Goal: Task Accomplishment & Management: Manage account settings

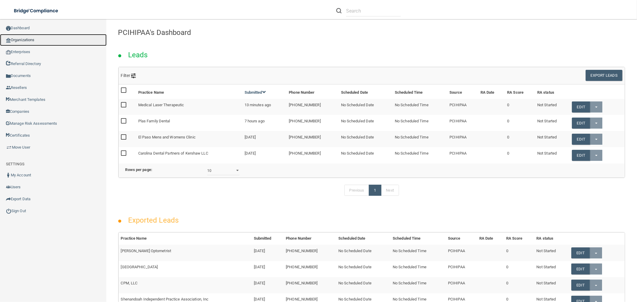
drag, startPoint x: 37, startPoint y: 42, endPoint x: 40, endPoint y: 42, distance: 3.0
click at [37, 42] on link "Organizations" at bounding box center [53, 40] width 107 height 12
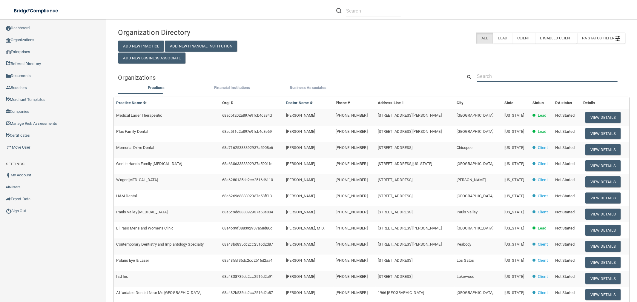
click at [531, 76] on input "text" at bounding box center [547, 76] width 140 height 11
click at [520, 80] on input "text" at bounding box center [547, 76] width 140 height 11
paste input "Jay Michael Trussler"
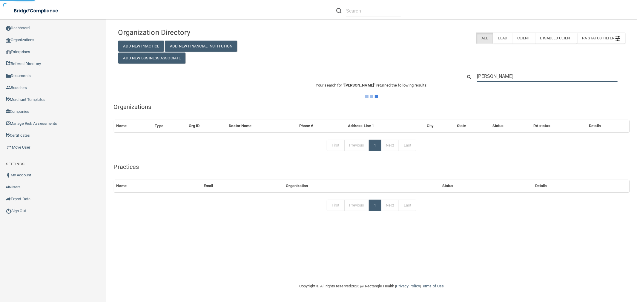
type input "Jay Michael Trussler"
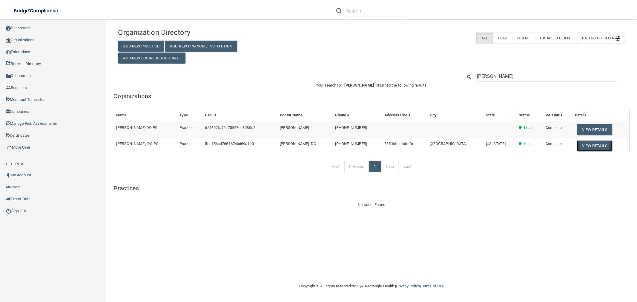
click at [590, 147] on button "View Details" at bounding box center [594, 145] width 35 height 11
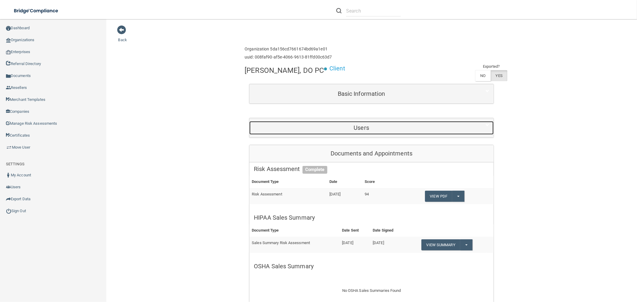
click at [384, 127] on h5 "Users" at bounding box center [361, 128] width 215 height 7
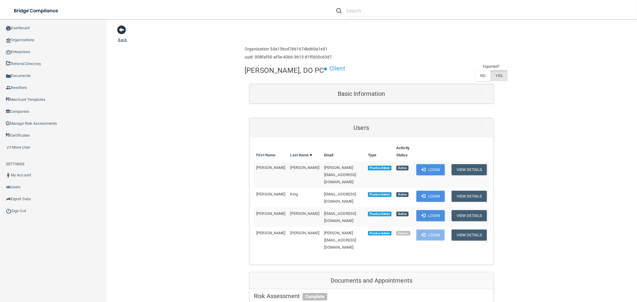
click at [120, 27] on span at bounding box center [121, 29] width 9 height 9
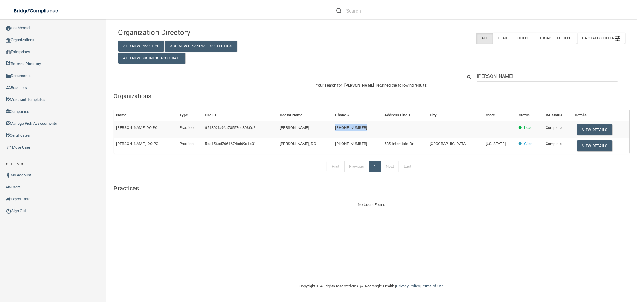
drag, startPoint x: 391, startPoint y: 130, endPoint x: 358, endPoint y: 130, distance: 32.8
click at [358, 130] on td "(931) 728-9000" at bounding box center [357, 130] width 49 height 16
copy span "(931) 728-9000"
click at [594, 129] on button "View Details" at bounding box center [594, 129] width 35 height 11
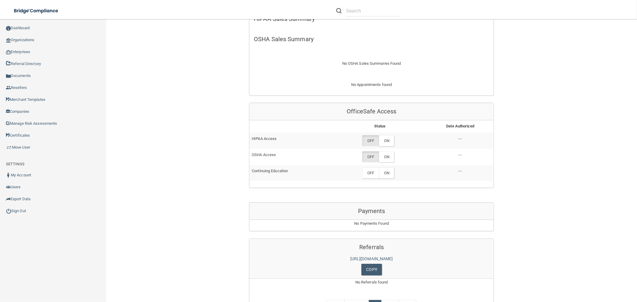
scroll to position [33, 0]
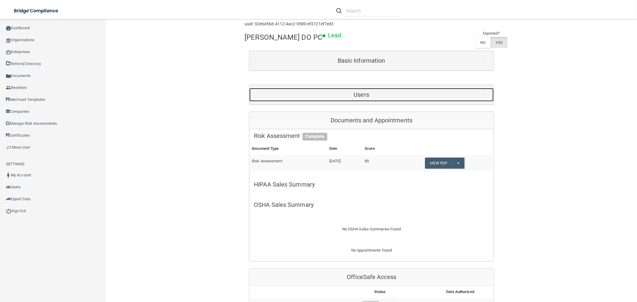
click at [372, 94] on h5 "Users" at bounding box center [361, 94] width 215 height 7
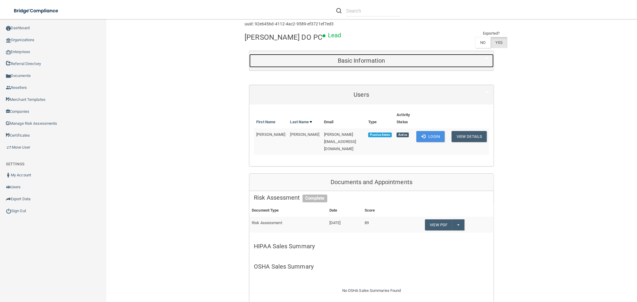
click at [369, 59] on h5 "Basic Information" at bounding box center [361, 60] width 215 height 7
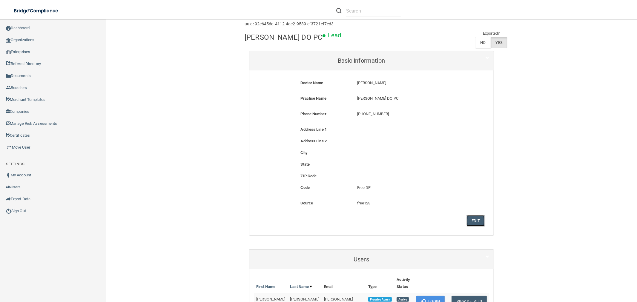
click at [471, 222] on button "Edit" at bounding box center [475, 220] width 18 height 11
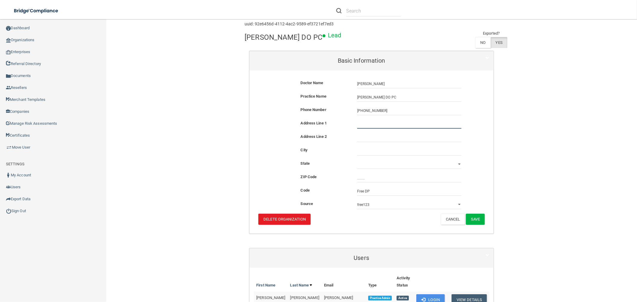
click at [367, 127] on input "text" at bounding box center [409, 124] width 104 height 9
paste input "847 West Main Street Suite B Monteagle, TN 37356"
type input "847 West Main Street Suite B Monteagle, TN 37356"
click at [365, 177] on input "_____" at bounding box center [409, 177] width 104 height 9
type input "37356"
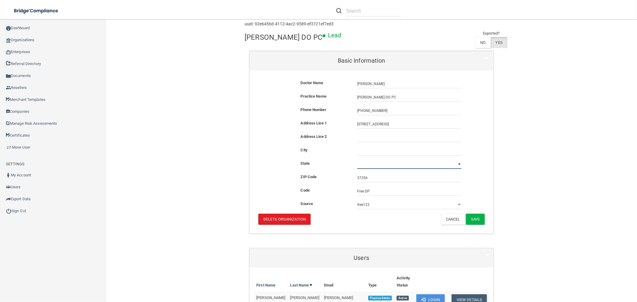
click at [385, 161] on select "Alabama Alaska Arizona Arkansas California Colorado Connecticut Delaware Distri…" at bounding box center [409, 164] width 104 height 9
select select "42"
click at [357, 160] on select "Alabama Alaska Arizona Arkansas California Colorado Connecticut Delaware Distri…" at bounding box center [409, 164] width 104 height 9
click at [377, 153] on input "text" at bounding box center [409, 151] width 104 height 9
type input "Monteagle"
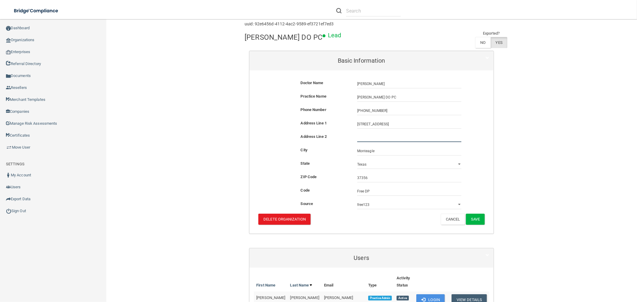
click at [377, 141] on input "text" at bounding box center [409, 137] width 104 height 9
type input "V"
type input "Suite B"
drag, startPoint x: 440, startPoint y: 125, endPoint x: 390, endPoint y: 124, distance: 49.9
click at [390, 124] on input "847 West Main Street Suite B Monteagle, TN 37356" at bounding box center [409, 124] width 104 height 9
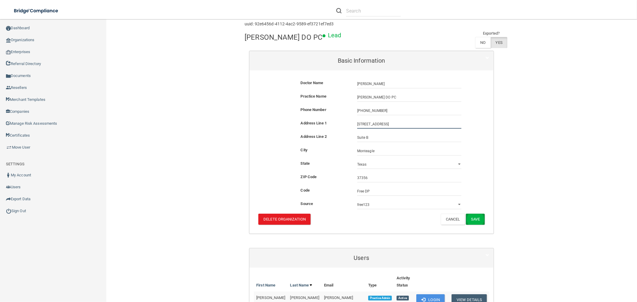
type input "847 West Main Street"
click at [476, 222] on button "Save" at bounding box center [475, 219] width 19 height 11
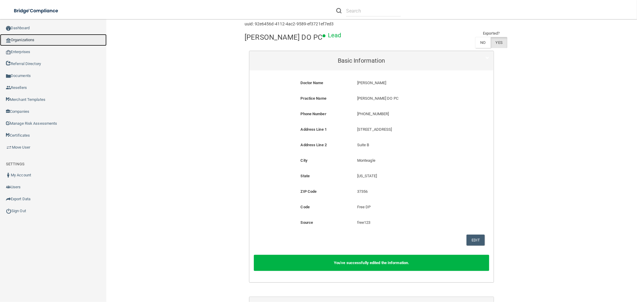
click at [44, 37] on link "Organizations" at bounding box center [53, 40] width 107 height 12
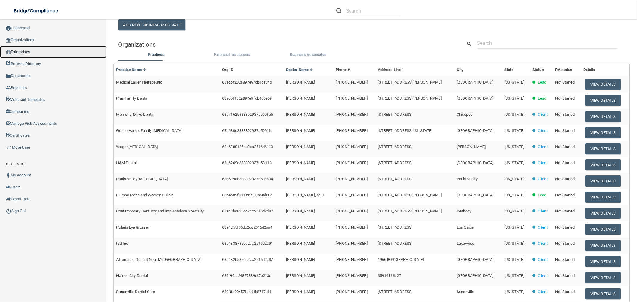
click at [35, 46] on link "Enterprises" at bounding box center [53, 52] width 107 height 12
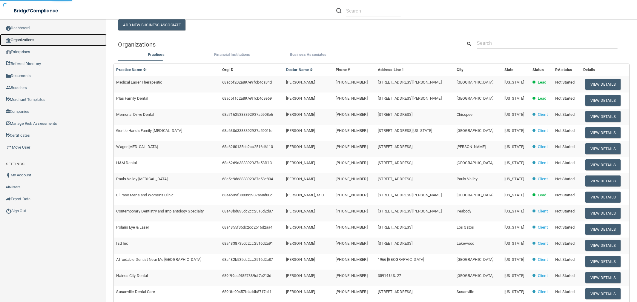
click at [35, 39] on link "Organizations" at bounding box center [53, 40] width 107 height 12
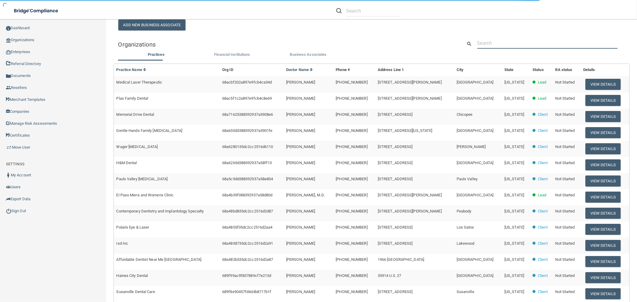
click at [491, 42] on input "text" at bounding box center [547, 43] width 140 height 11
paste input "Jay Michael Trussler"
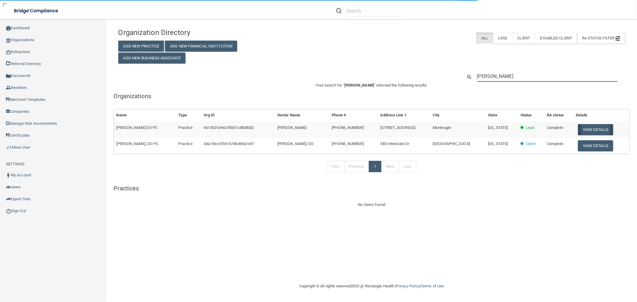
type input "Jay Michael Trussler"
click at [585, 126] on button "View Details" at bounding box center [595, 129] width 35 height 11
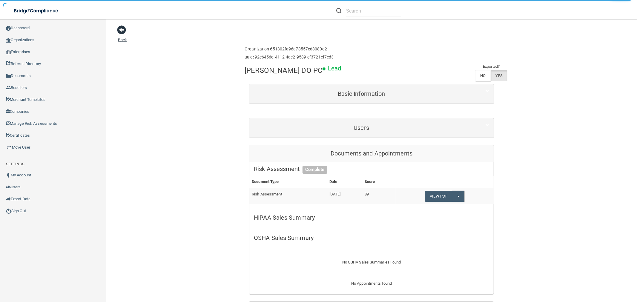
click at [123, 31] on span at bounding box center [121, 29] width 9 height 9
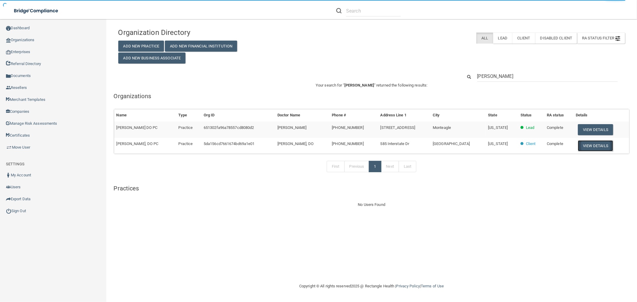
click at [607, 145] on button "View Details" at bounding box center [595, 145] width 35 height 11
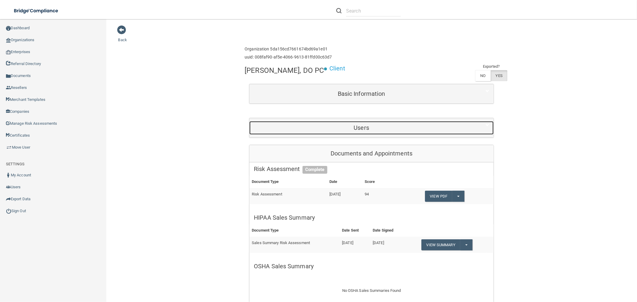
click at [370, 127] on h5 "Users" at bounding box center [361, 128] width 215 height 7
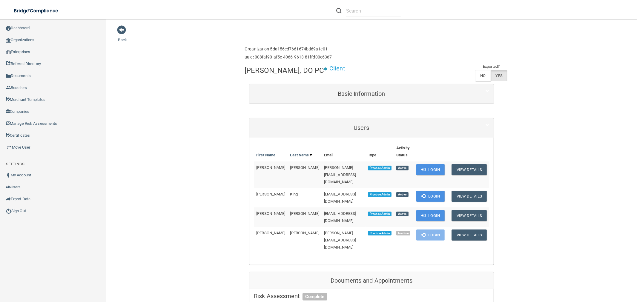
drag, startPoint x: 121, startPoint y: 30, endPoint x: 127, endPoint y: 33, distance: 6.4
click at [121, 30] on span at bounding box center [121, 29] width 9 height 9
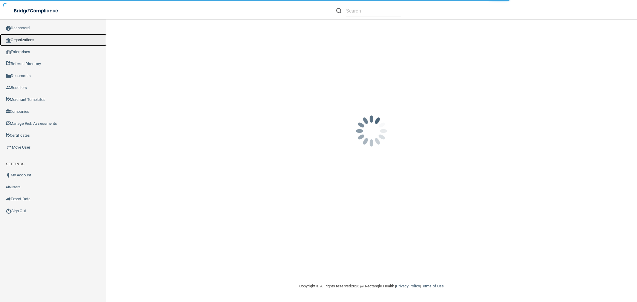
click at [71, 38] on link "Organizations" at bounding box center [53, 40] width 107 height 12
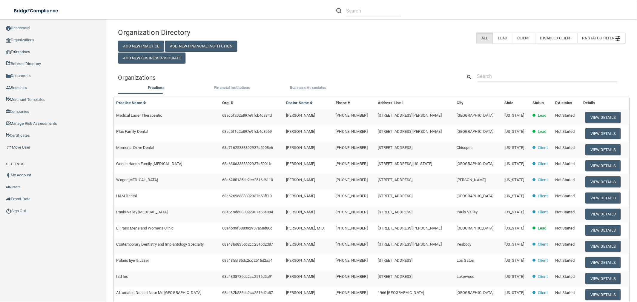
click at [488, 82] on div "Organizations" at bounding box center [372, 77] width 516 height 13
click at [498, 78] on input "text" at bounding box center [547, 76] width 140 height 11
paste input "[PHONE_NUMBER]"
type input "[PHONE_NUMBER]"
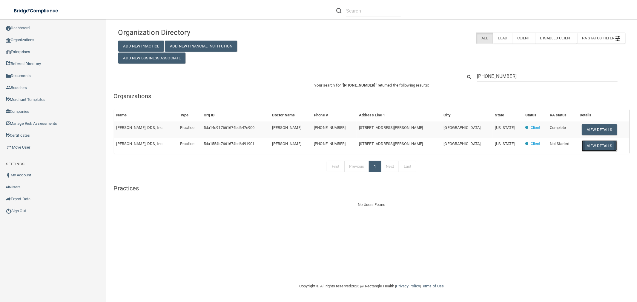
click at [587, 150] on button "View Details" at bounding box center [599, 145] width 35 height 11
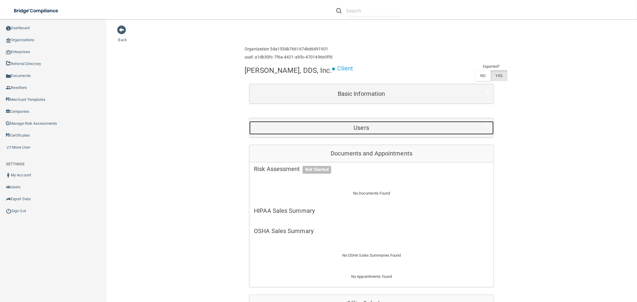
click at [347, 131] on h5 "Users" at bounding box center [361, 128] width 215 height 7
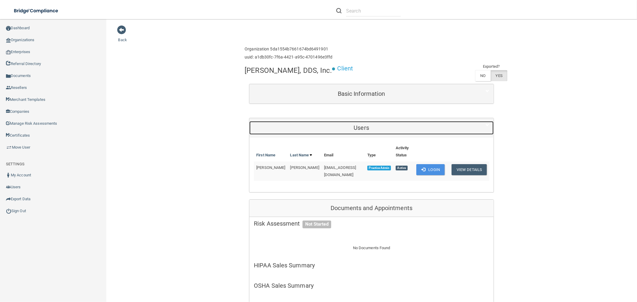
click at [347, 131] on h5 "Users" at bounding box center [361, 128] width 215 height 7
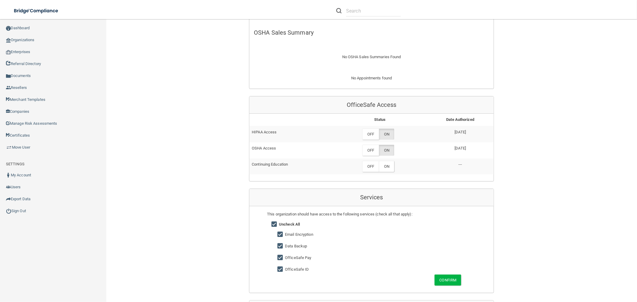
scroll to position [199, 0]
click at [368, 132] on label "OFF" at bounding box center [370, 133] width 17 height 11
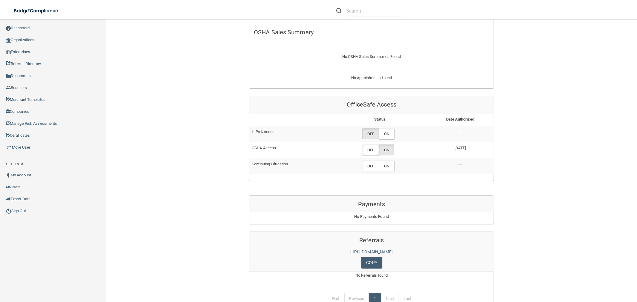
click at [371, 149] on label "OFF" at bounding box center [370, 150] width 17 height 11
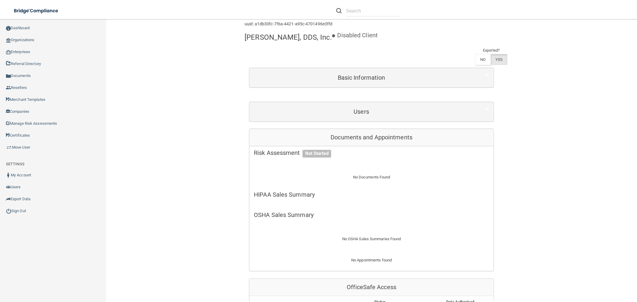
scroll to position [0, 0]
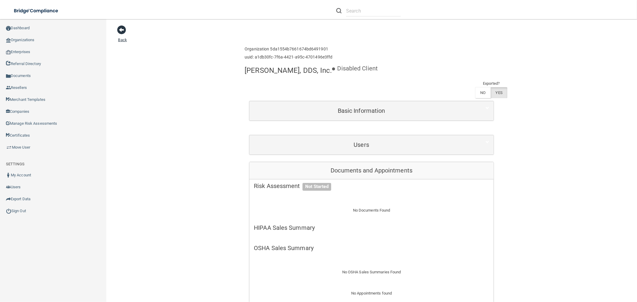
click at [121, 32] on span at bounding box center [121, 29] width 9 height 9
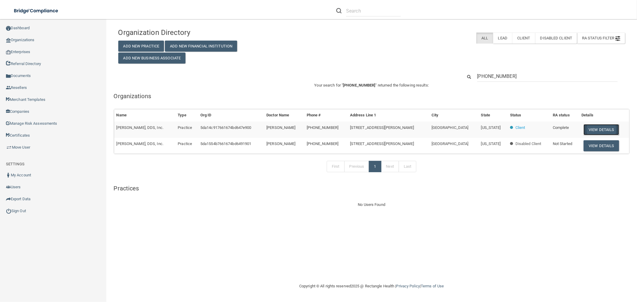
click at [594, 125] on button "View Details" at bounding box center [600, 129] width 35 height 11
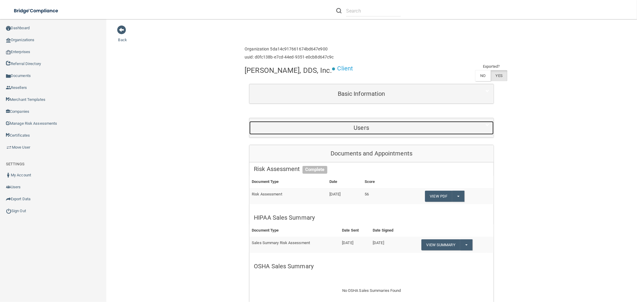
click at [325, 128] on h5 "Users" at bounding box center [361, 128] width 215 height 7
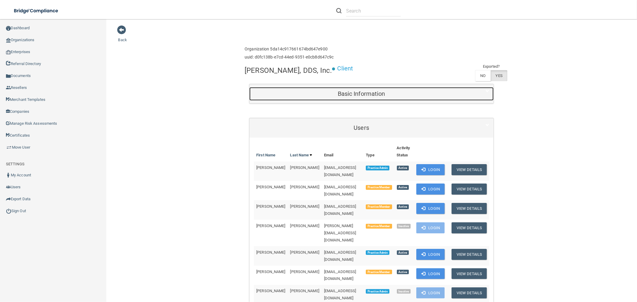
click at [322, 93] on h5 "Basic Information" at bounding box center [361, 93] width 215 height 7
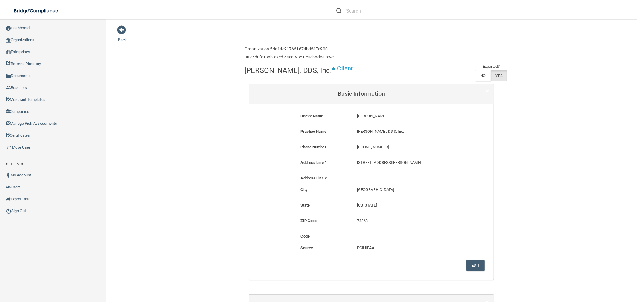
drag, startPoint x: 393, startPoint y: 116, endPoint x: 350, endPoint y: 114, distance: 43.3
click at [353, 114] on div "[PERSON_NAME] [PERSON_NAME]" at bounding box center [409, 118] width 113 height 11
copy p "[PERSON_NAME]"
